Goal: Transaction & Acquisition: Book appointment/travel/reservation

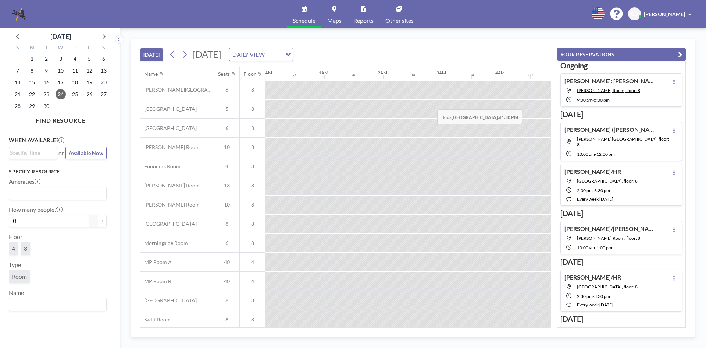
scroll to position [0, 647]
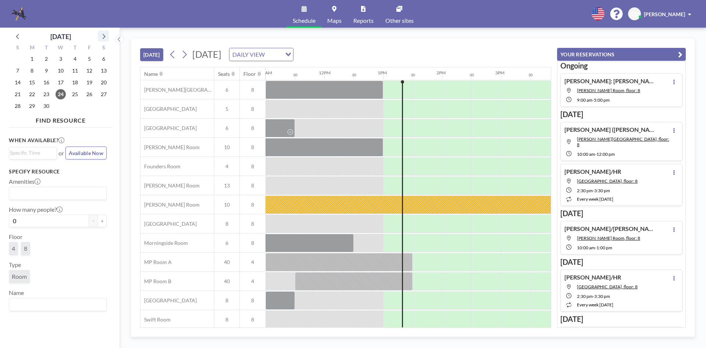
click at [104, 35] on icon at bounding box center [104, 36] width 10 height 10
click at [60, 58] on span "1" at bounding box center [61, 59] width 10 height 10
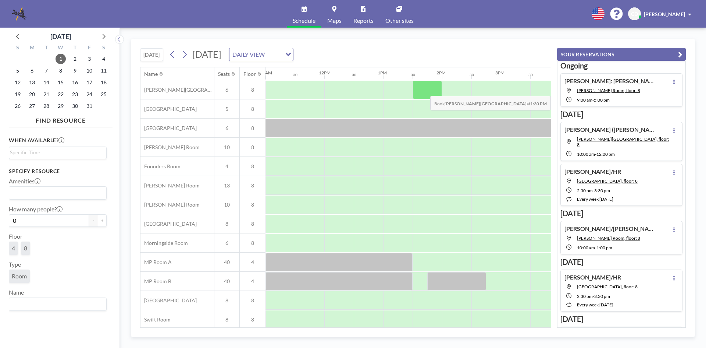
click at [424, 90] on div at bounding box center [427, 90] width 29 height 18
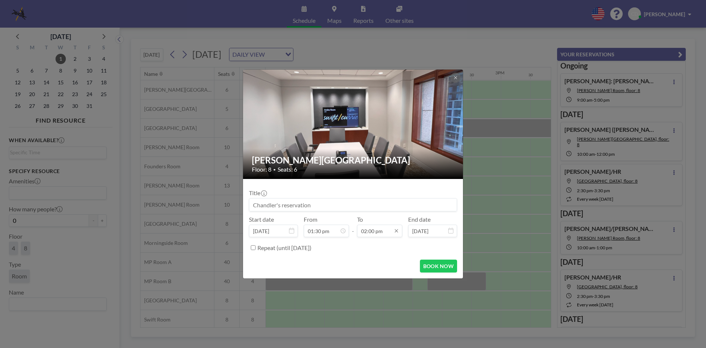
scroll to position [367, 0]
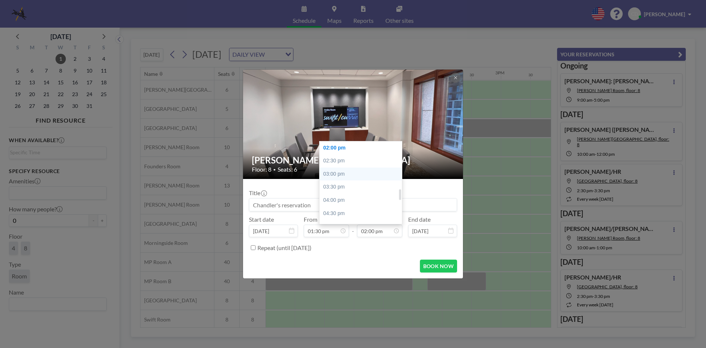
click at [361, 172] on div "03:00 pm" at bounding box center [363, 173] width 86 height 13
type input "03:00 pm"
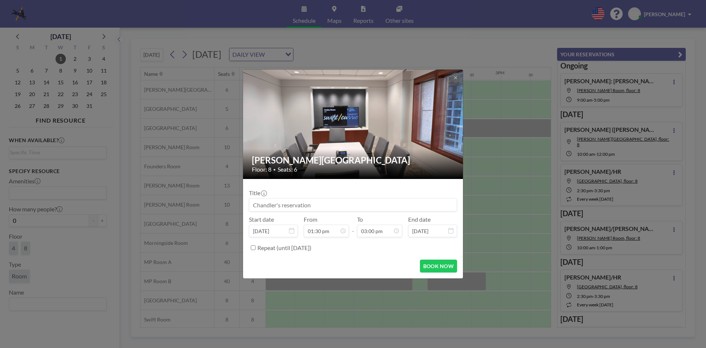
click at [347, 197] on div "Title" at bounding box center [353, 200] width 208 height 22
click at [345, 203] on input at bounding box center [352, 204] width 207 height 13
type input "D"
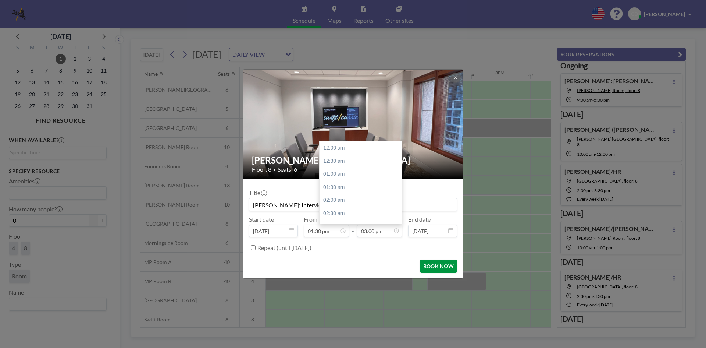
scroll to position [393, 0]
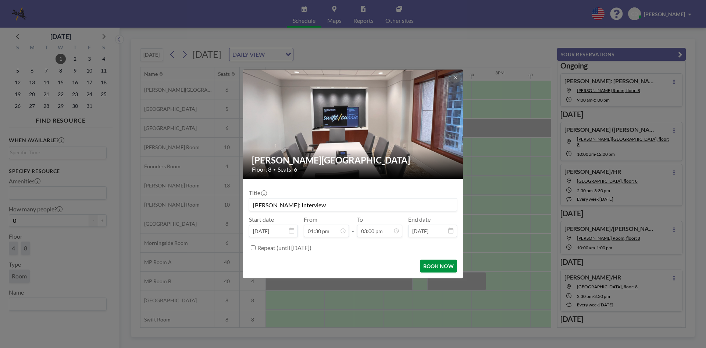
click at [441, 270] on button "BOOK NOW" at bounding box center [438, 265] width 37 height 13
type input "[PERSON_NAME]: Interview"
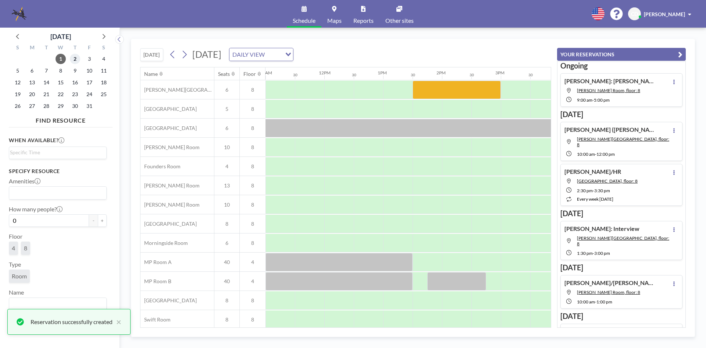
click at [79, 60] on span "2" at bounding box center [75, 59] width 10 height 10
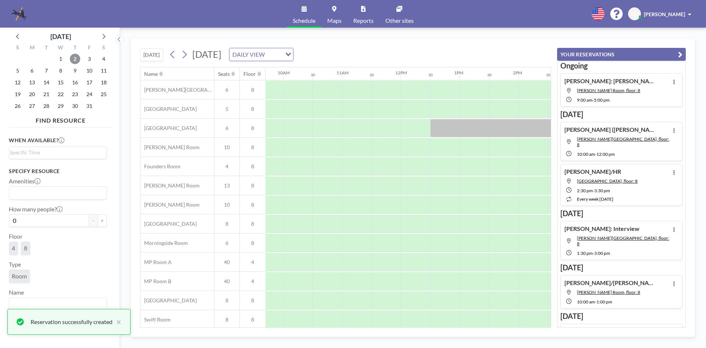
scroll to position [0, 652]
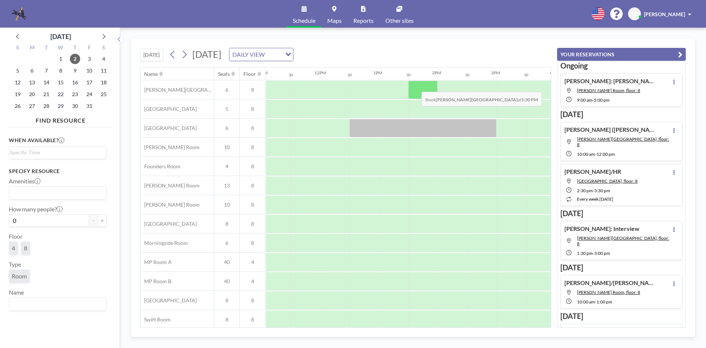
click at [416, 86] on div at bounding box center [422, 90] width 29 height 18
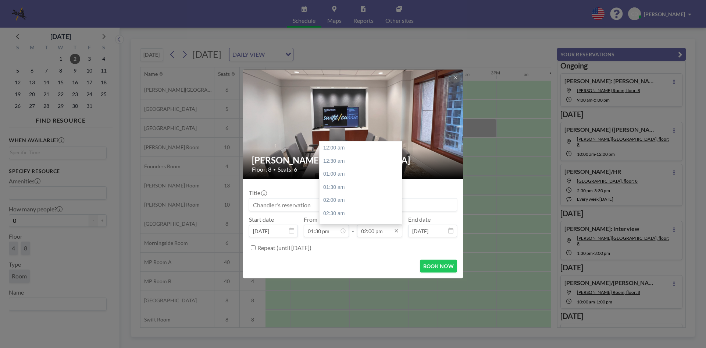
scroll to position [367, 0]
click at [351, 171] on div "03:00 pm" at bounding box center [363, 173] width 86 height 13
type input "03:00 pm"
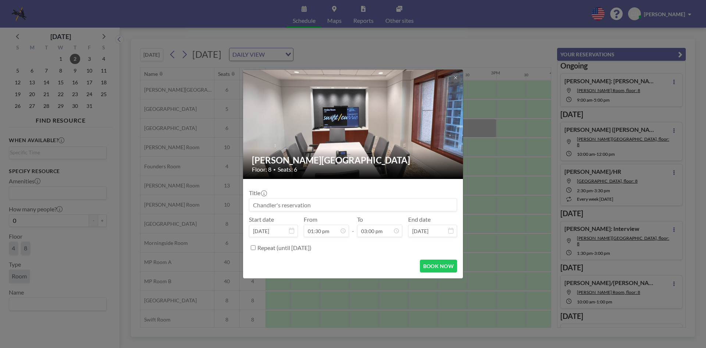
click at [346, 202] on input at bounding box center [352, 204] width 207 height 13
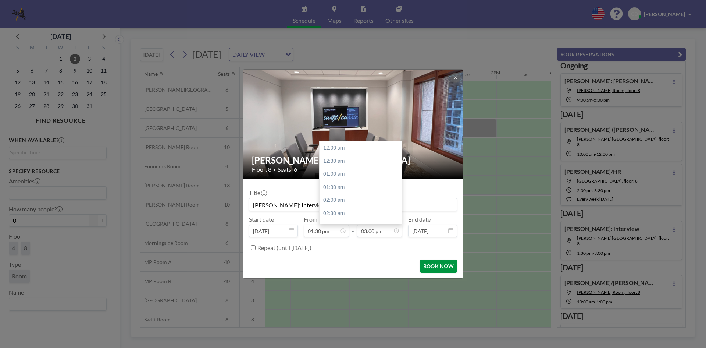
scroll to position [393, 0]
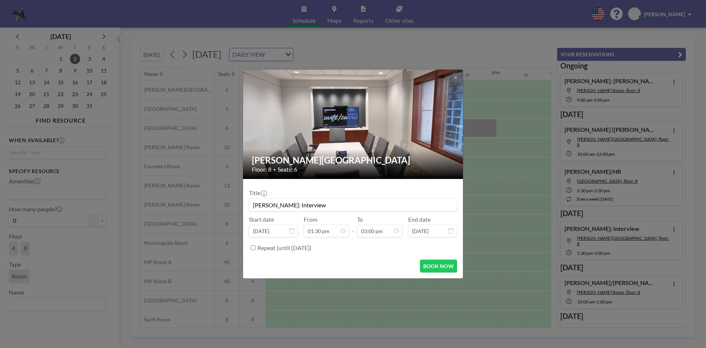
type input "[PERSON_NAME]: Interview"
drag, startPoint x: 440, startPoint y: 255, endPoint x: 441, endPoint y: 267, distance: 12.2
click at [440, 256] on form "Title [PERSON_NAME]: Interview Start date [DATE] From 01:30 pm - To 03:00 pm En…" at bounding box center [353, 228] width 220 height 99
click at [441, 267] on button "BOOK NOW" at bounding box center [438, 265] width 37 height 13
